Goal: Communication & Community: Answer question/provide support

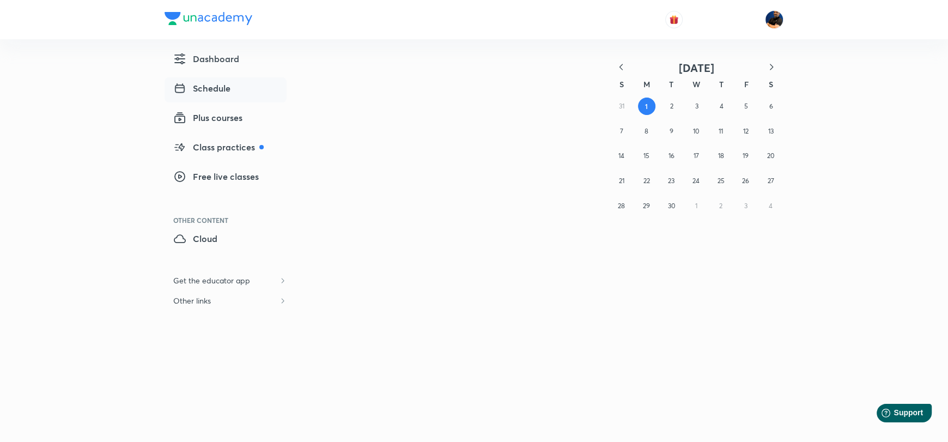
click at [214, 84] on span "Schedule" at bounding box center [201, 88] width 57 height 13
click at [203, 86] on span "Schedule" at bounding box center [201, 88] width 57 height 13
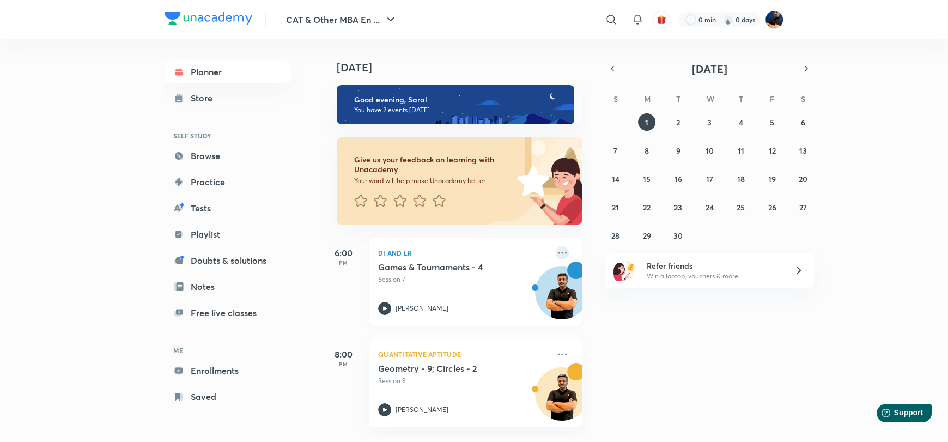
click at [556, 248] on icon at bounding box center [562, 252] width 13 height 13
click at [622, 300] on p "Go to course page" at bounding box center [637, 301] width 75 height 11
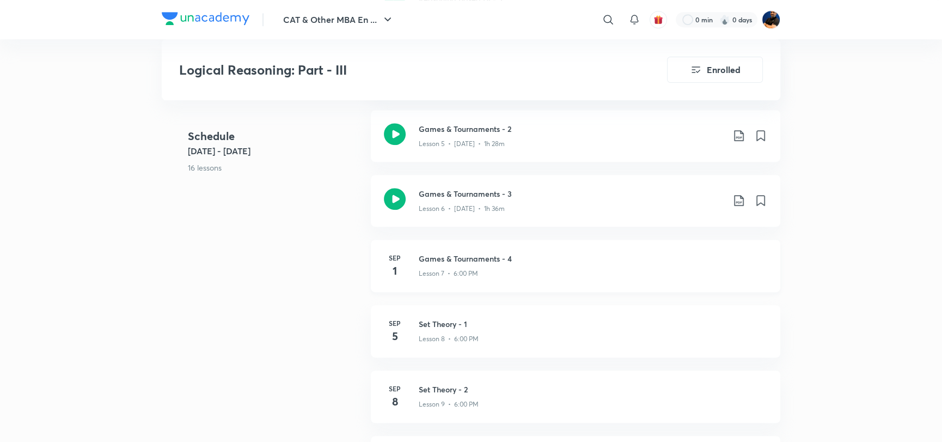
scroll to position [643, 0]
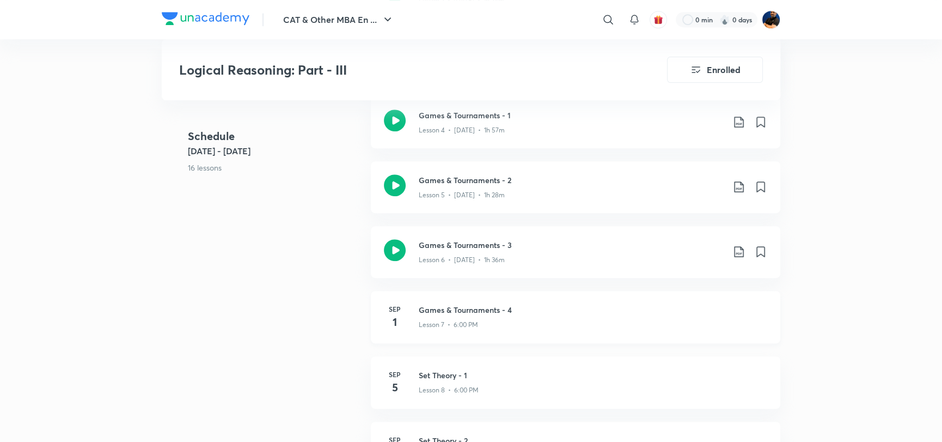
click at [484, 309] on h3 "Games & Tournaments - 4" at bounding box center [593, 309] width 349 height 11
click at [487, 304] on h3 "Games & Tournaments - 4" at bounding box center [593, 309] width 349 height 11
drag, startPoint x: 434, startPoint y: 312, endPoint x: 322, endPoint y: 308, distance: 111.2
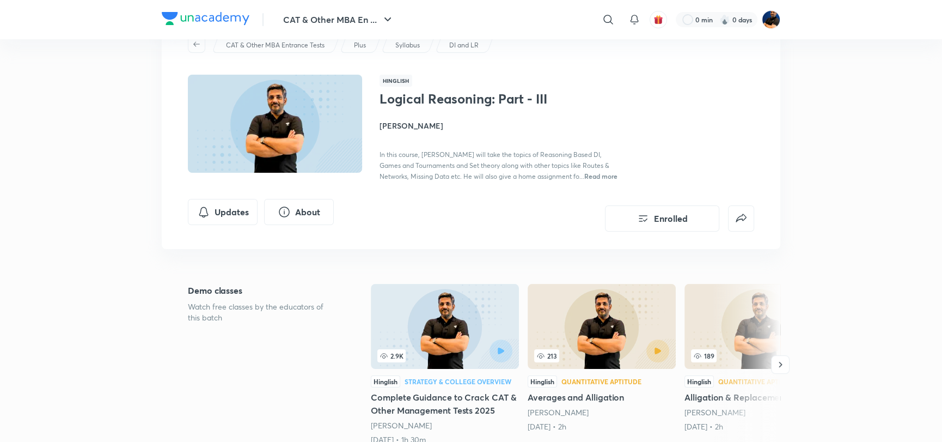
scroll to position [0, 0]
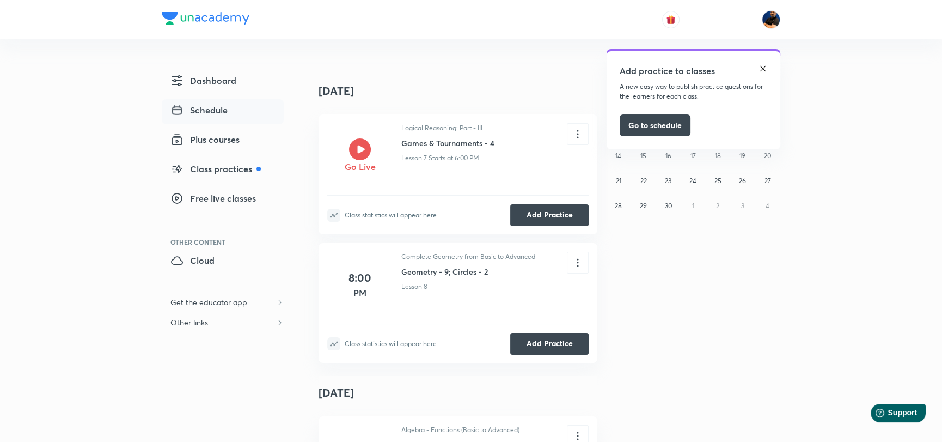
click at [370, 151] on icon at bounding box center [360, 149] width 22 height 22
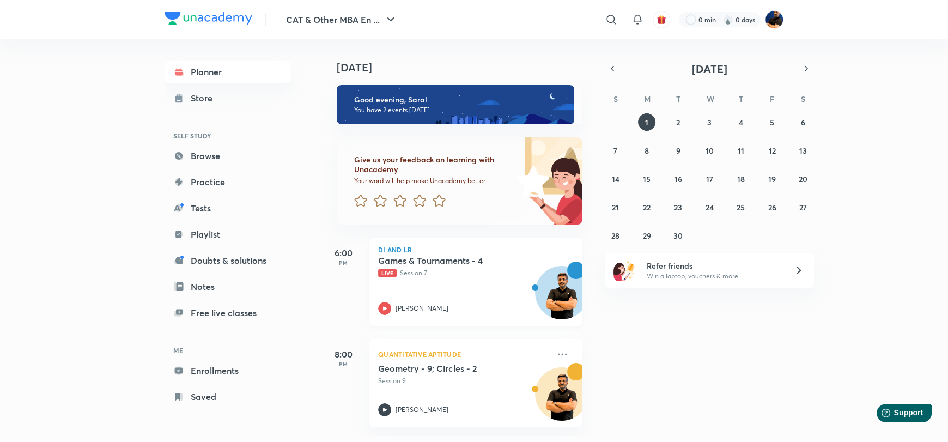
click at [455, 275] on p "Live Session 7" at bounding box center [463, 273] width 171 height 10
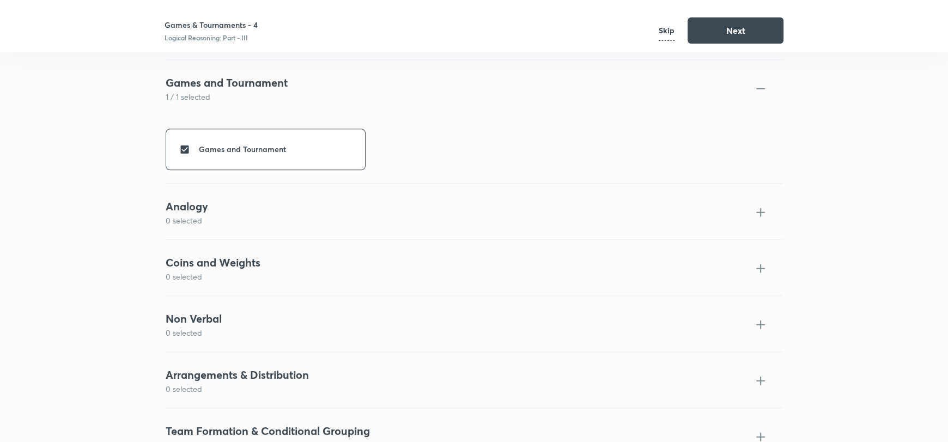
scroll to position [1167, 0]
click at [716, 35] on button "Next" at bounding box center [735, 29] width 96 height 26
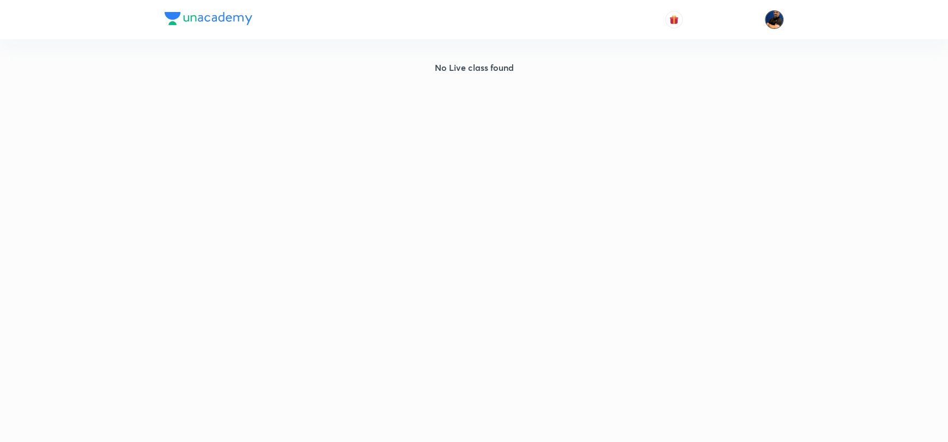
click at [770, 22] on img at bounding box center [774, 19] width 19 height 19
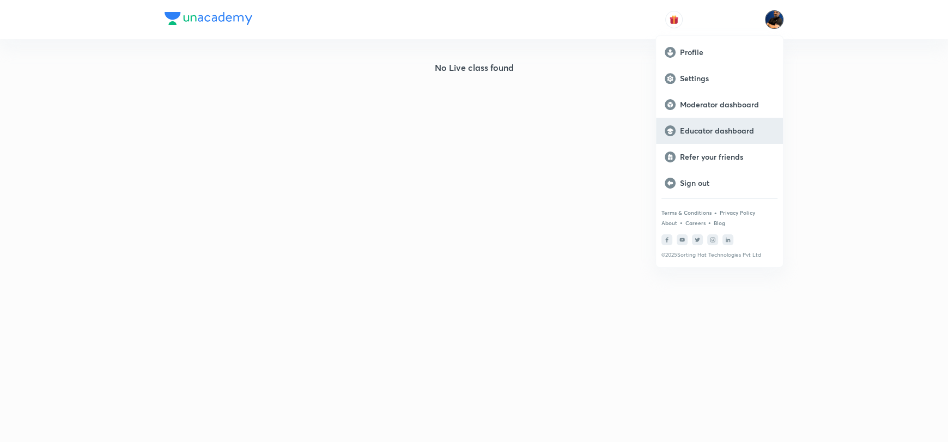
click at [740, 124] on div "Educator dashboard" at bounding box center [719, 131] width 127 height 26
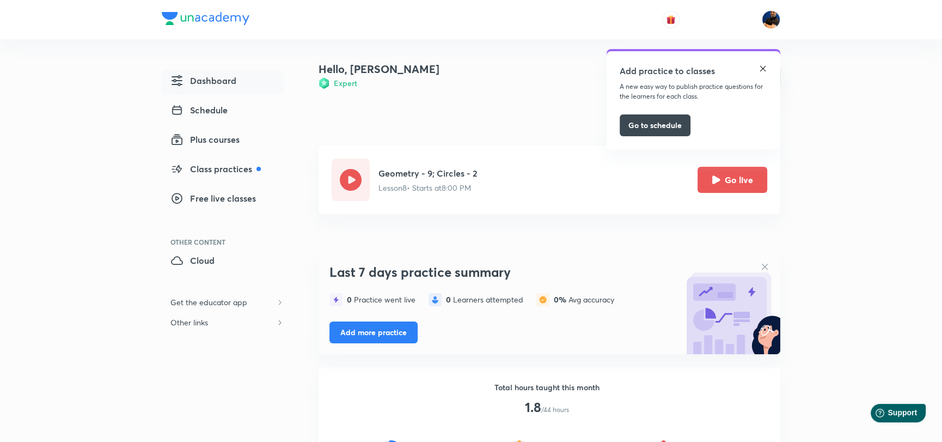
click at [731, 176] on button "Go live" at bounding box center [733, 180] width 70 height 26
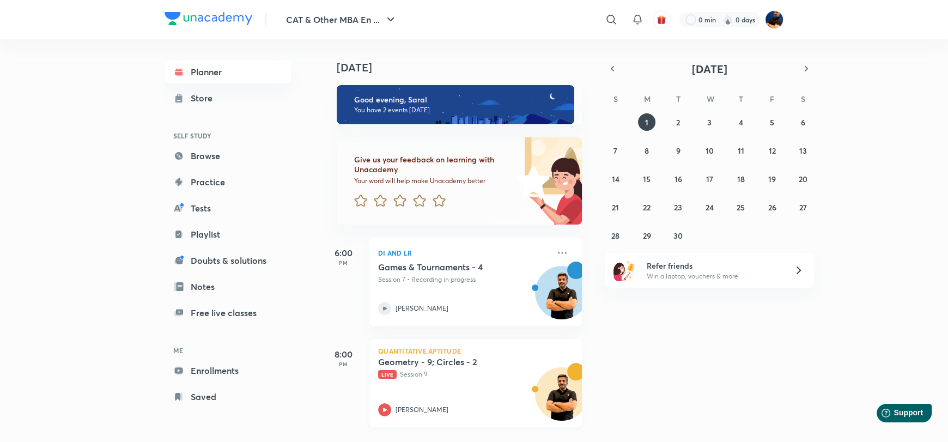
click at [451, 374] on p "Live Session 9" at bounding box center [463, 374] width 171 height 10
